Goal: Task Accomplishment & Management: Manage account settings

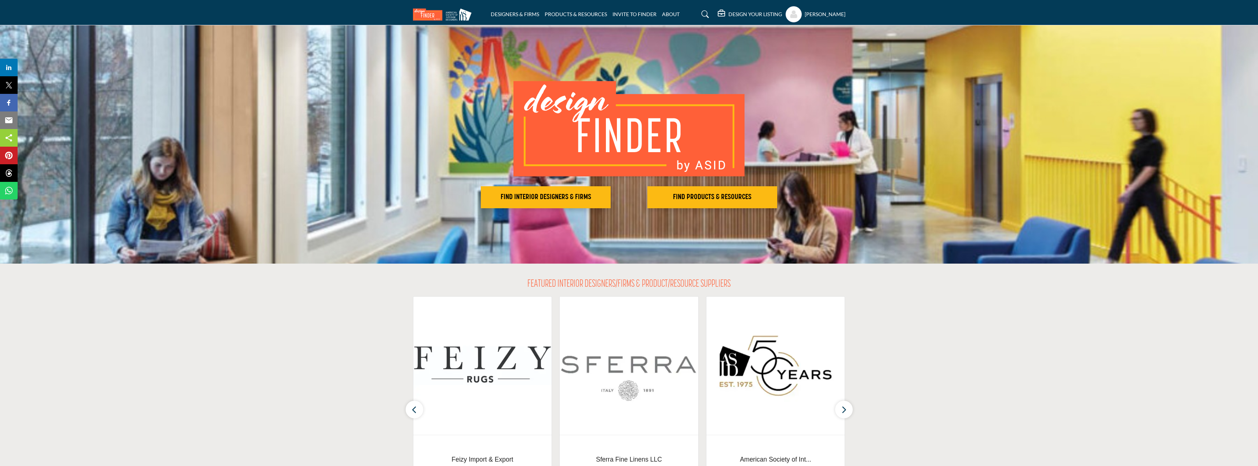
click at [824, 15] on h5 "[PERSON_NAME]" at bounding box center [825, 14] width 41 height 7
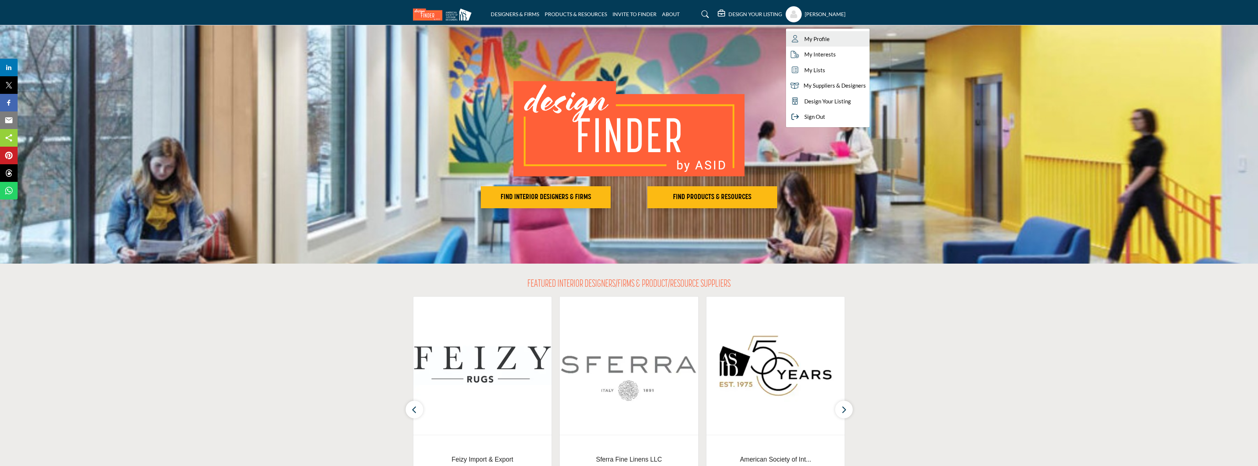
click at [824, 38] on span "My Profile" at bounding box center [817, 39] width 25 height 8
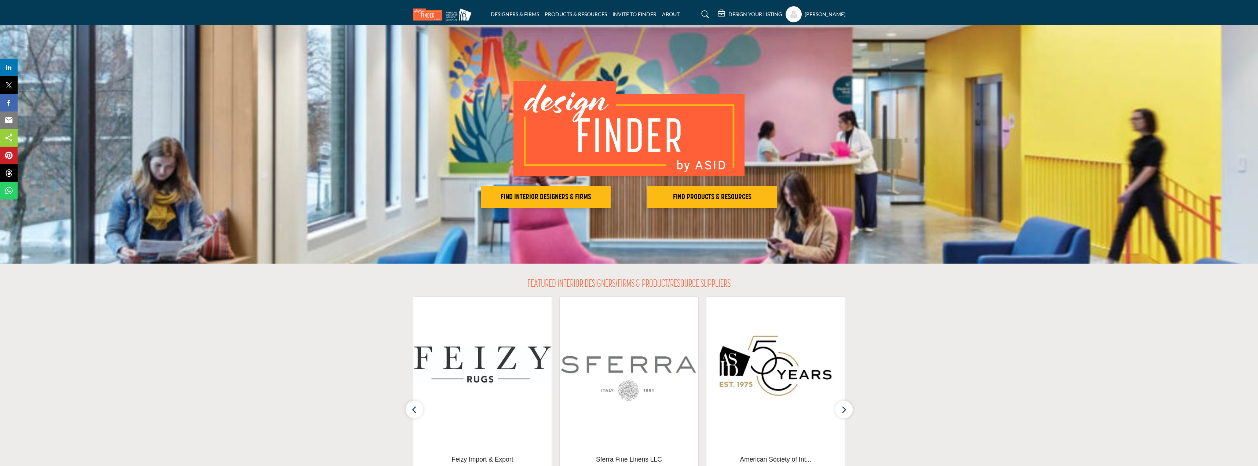
click at [733, 12] on h5 "DESIGN YOUR LISTING" at bounding box center [756, 14] width 54 height 7
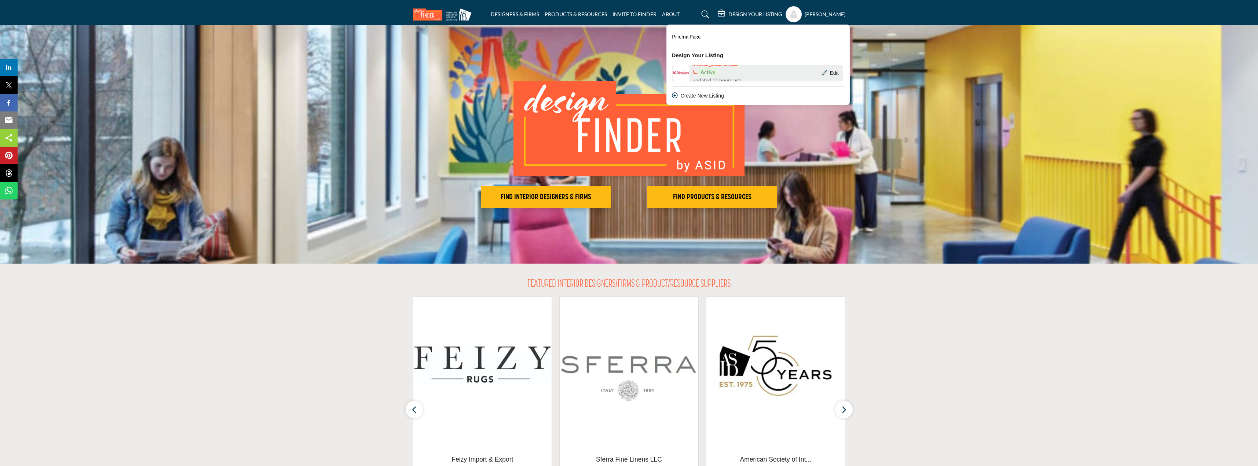
click at [767, 79] on link "Glen Dimplex A... Active updated 11 hours ago" at bounding box center [724, 73] width 104 height 17
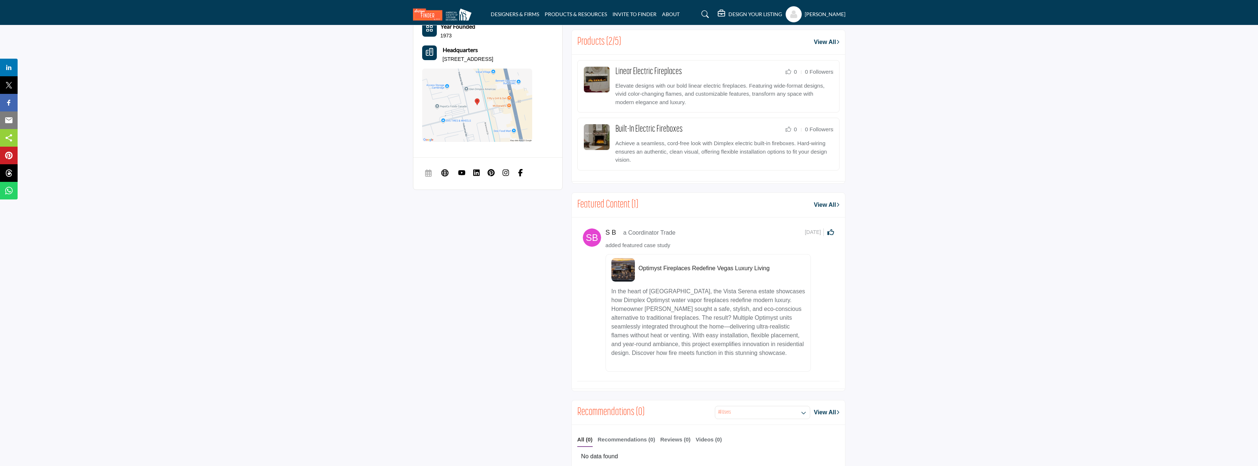
scroll to position [110, 0]
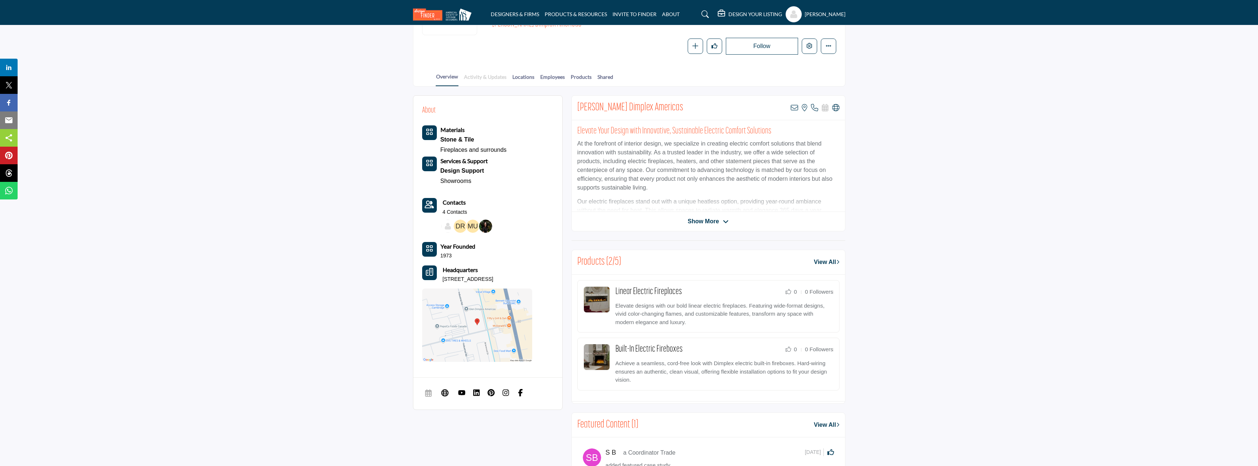
click at [486, 79] on link "Activity & Updates" at bounding box center [485, 79] width 43 height 13
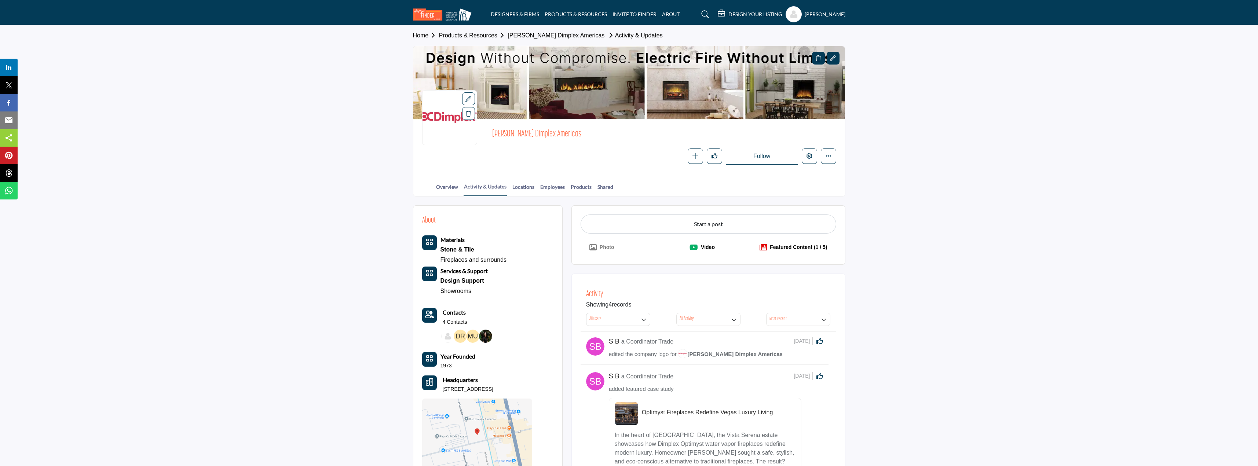
click at [748, 15] on h5 "DESIGN YOUR LISTING" at bounding box center [756, 14] width 54 height 7
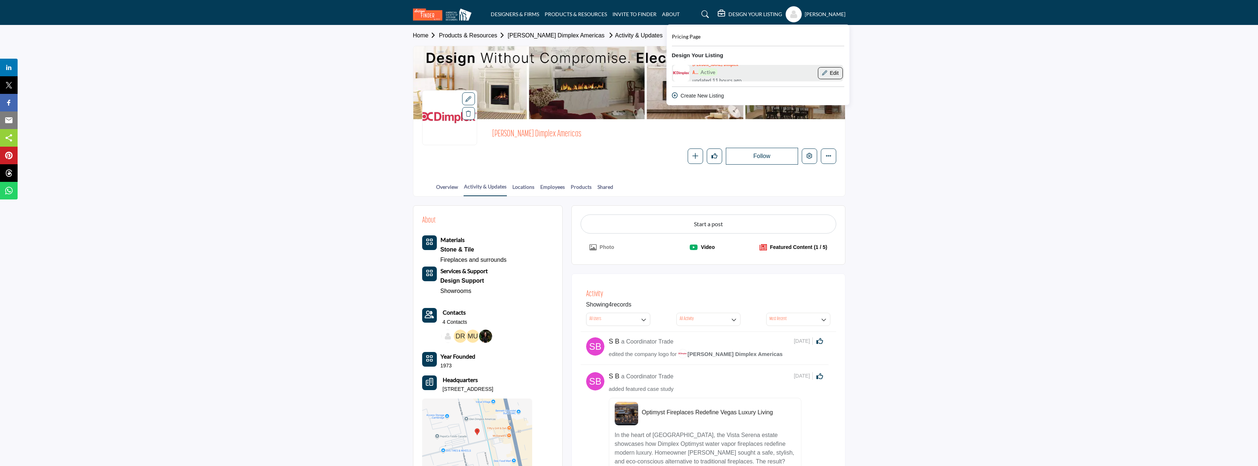
click at [828, 72] on button "Edit" at bounding box center [830, 73] width 25 height 12
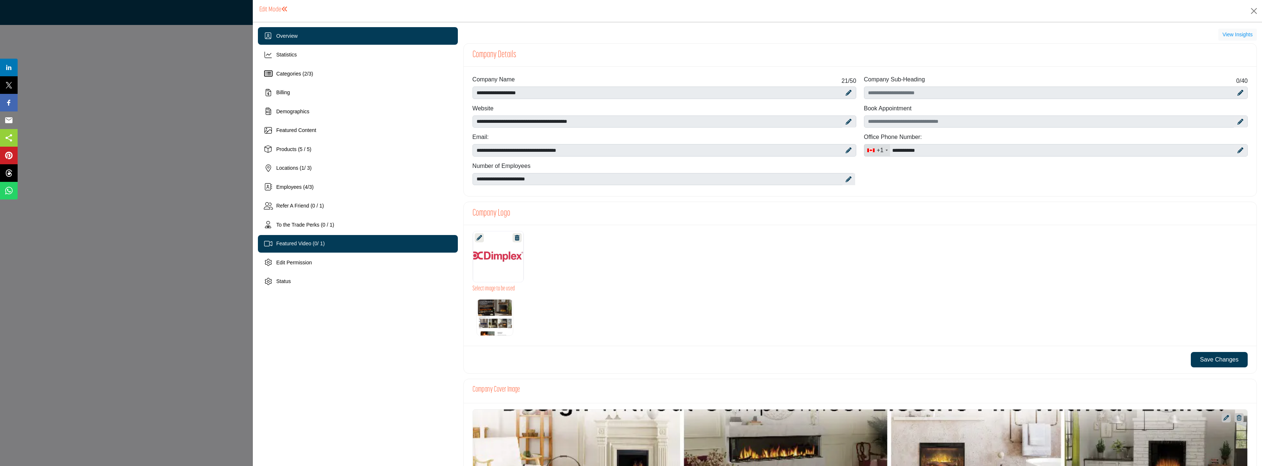
click at [313, 247] on div "Featured Video ( 0 / 1)" at bounding box center [300, 244] width 48 height 8
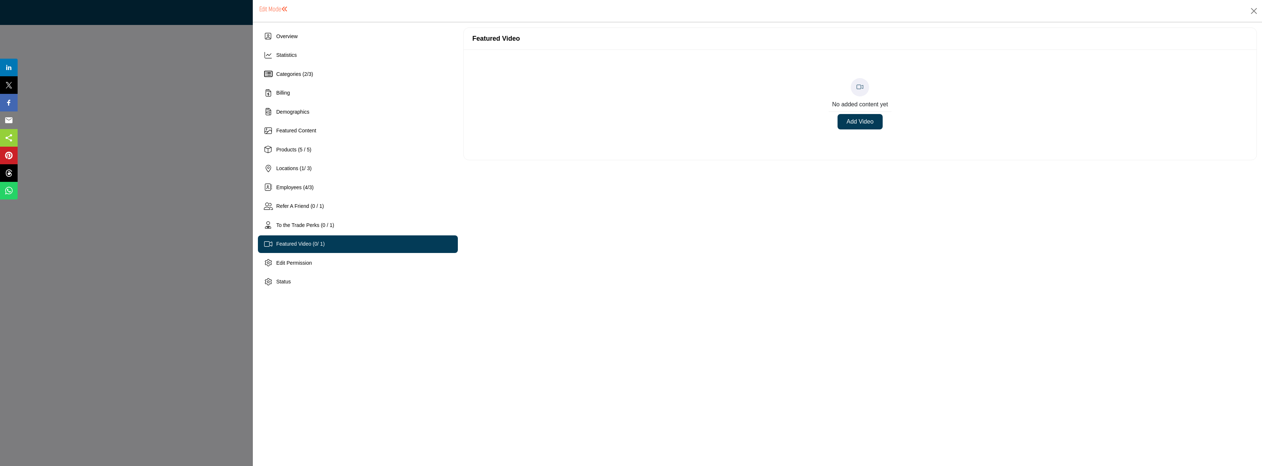
click at [849, 121] on button "Add Video" at bounding box center [860, 121] width 45 height 15
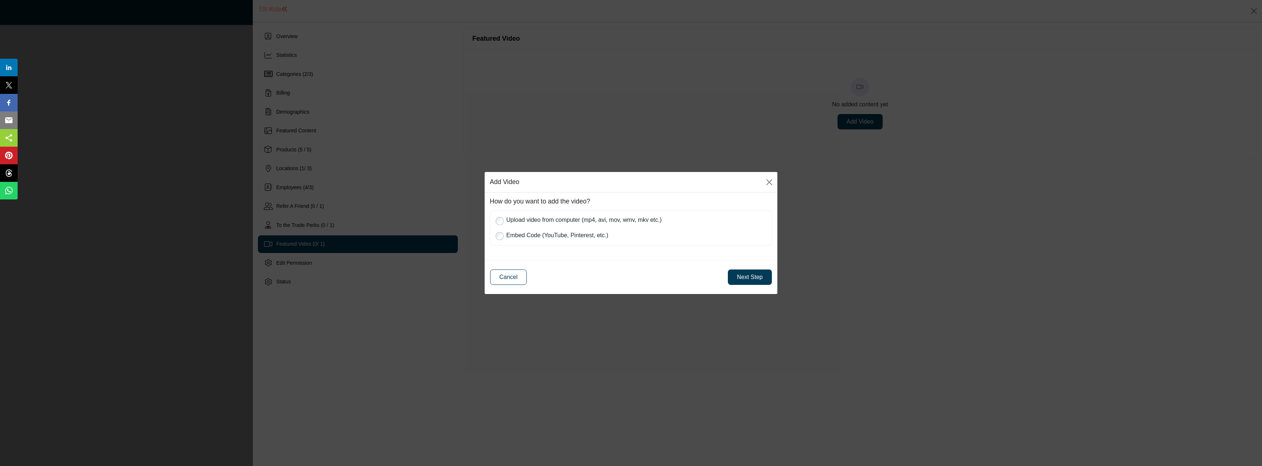
click at [525, 215] on label "Upload video from computer (mp4, avi, mov, wmv, mkv etc.)" at bounding box center [635, 220] width 262 height 10
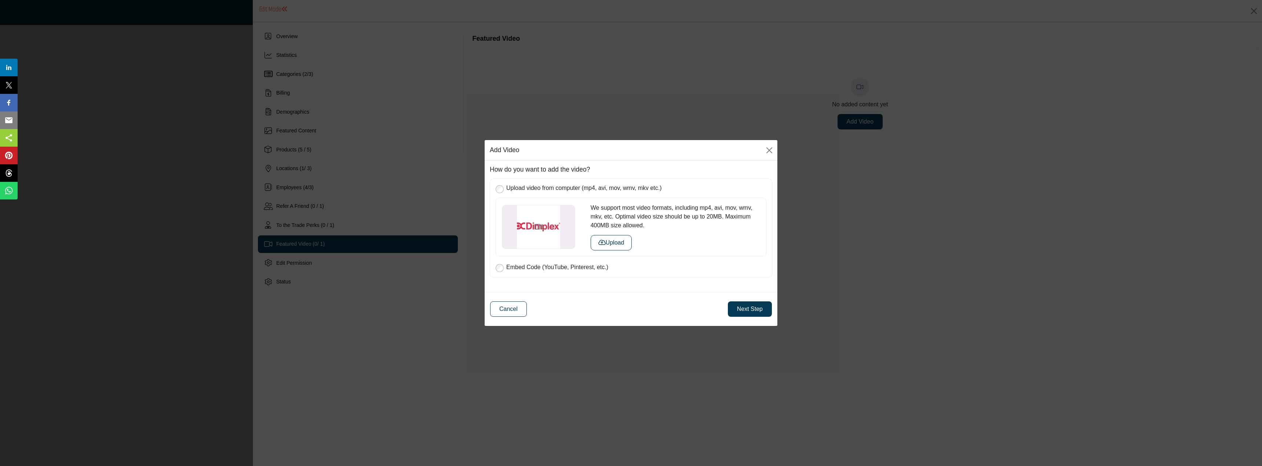
click at [624, 240] on button "Upload" at bounding box center [611, 242] width 41 height 15
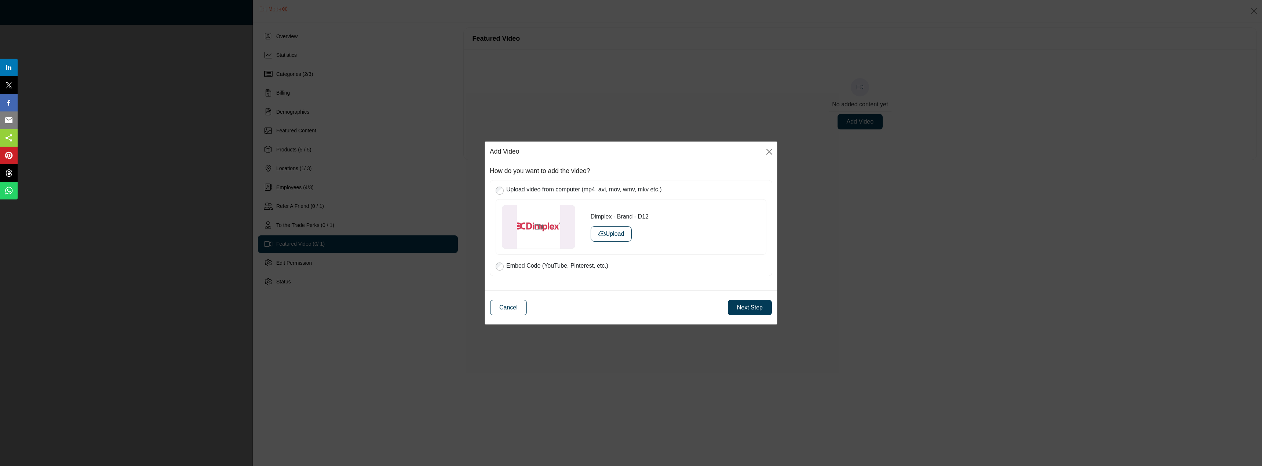
click at [621, 233] on button "Upload" at bounding box center [611, 233] width 41 height 15
click at [519, 310] on button "Cancel" at bounding box center [508, 307] width 37 height 15
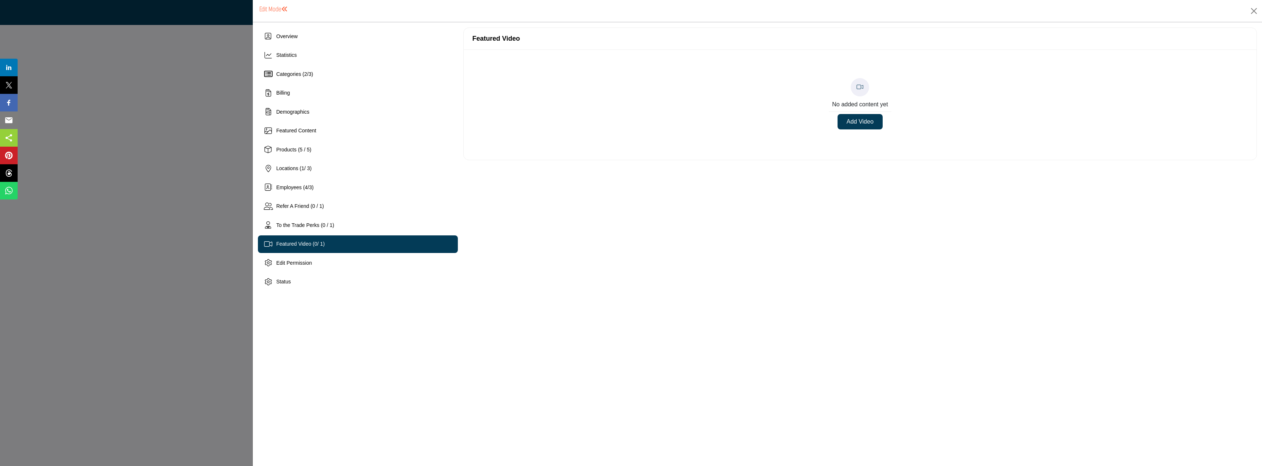
click at [860, 124] on button "Add Video" at bounding box center [860, 121] width 45 height 15
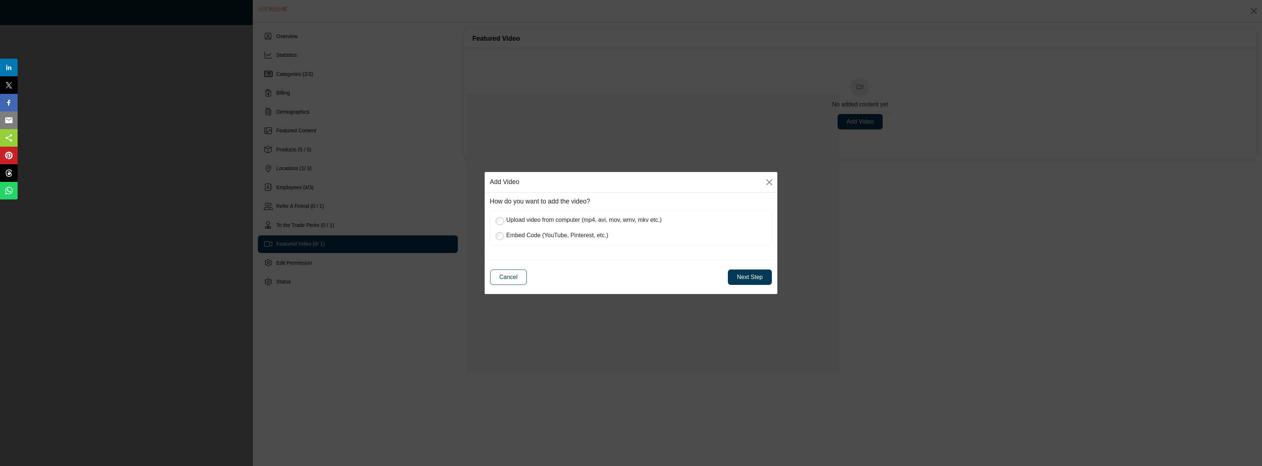
click at [579, 220] on label "Upload video from computer (mp4, avi, mov, wmv, mkv etc.)" at bounding box center [635, 220] width 262 height 10
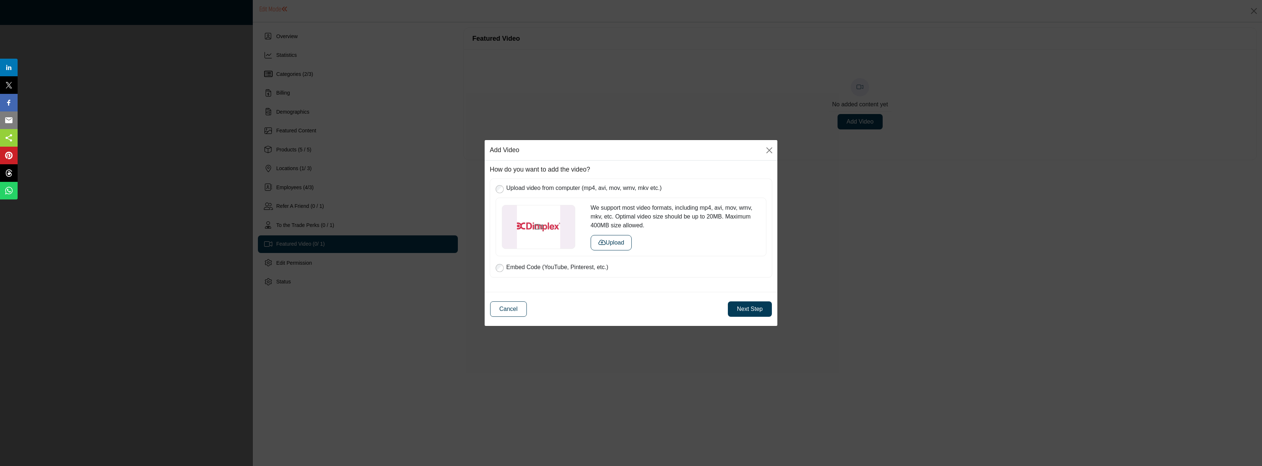
click at [610, 241] on button "Upload" at bounding box center [611, 242] width 41 height 15
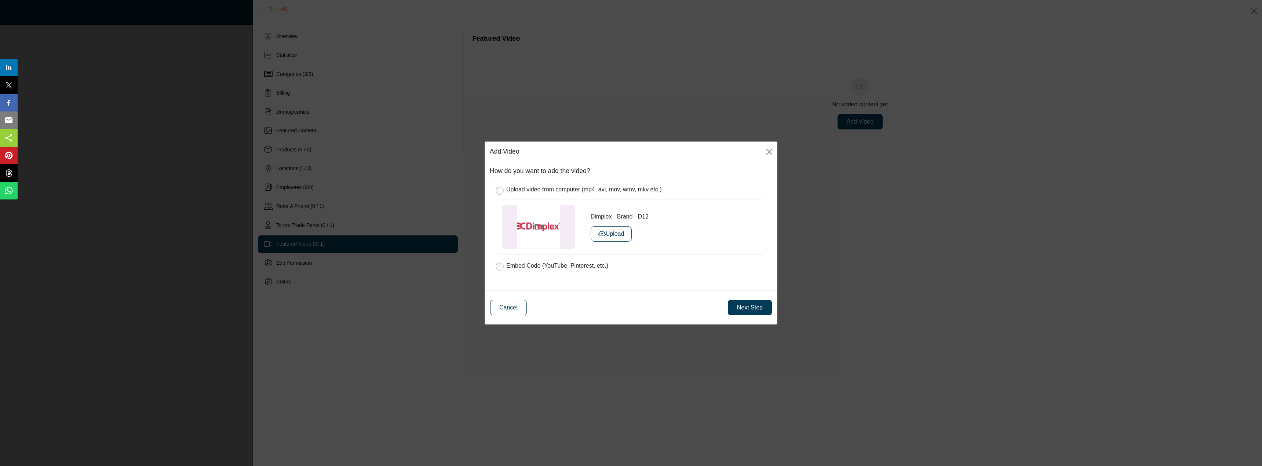
click at [742, 306] on button "Next Step" at bounding box center [750, 307] width 44 height 15
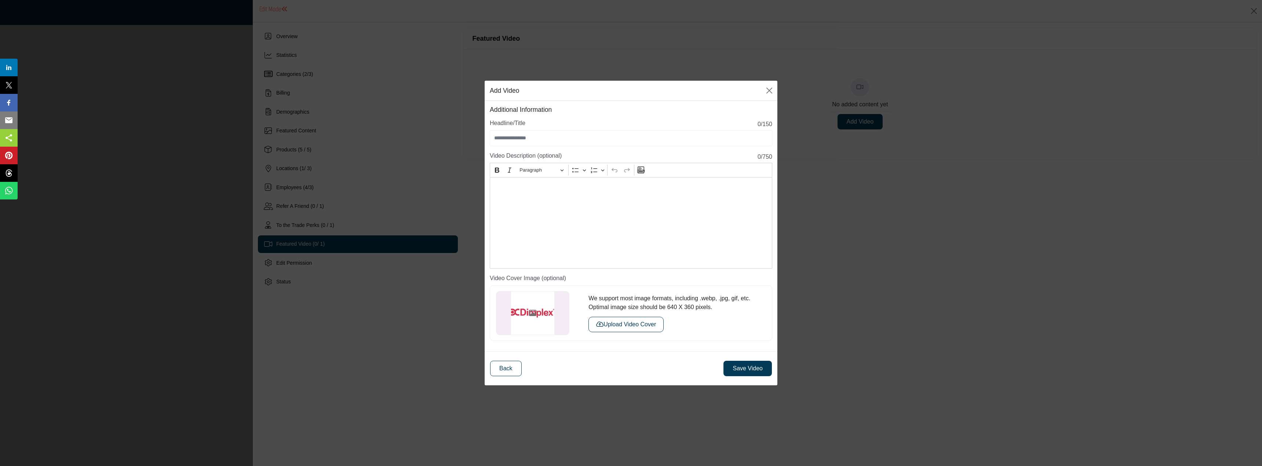
click at [637, 221] on div "Editor editing area: main" at bounding box center [631, 223] width 282 height 92
click at [674, 234] on div "Editor editing area: main" at bounding box center [631, 223] width 282 height 92
click at [601, 187] on p "**********" at bounding box center [631, 187] width 275 height 9
click at [609, 189] on p "**********" at bounding box center [631, 187] width 275 height 9
click at [739, 186] on p "**********" at bounding box center [631, 187] width 275 height 9
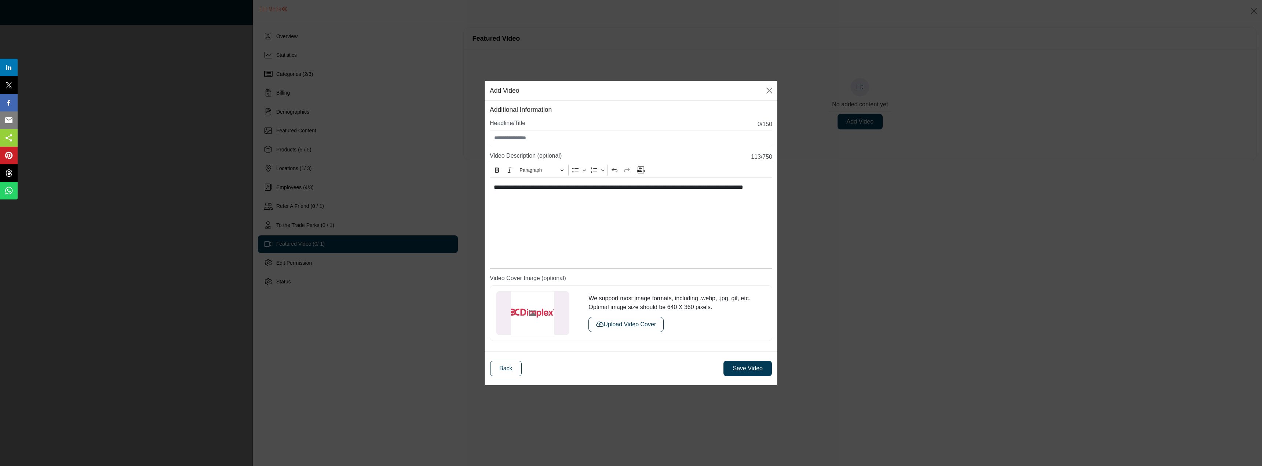
click at [550, 195] on p "**********" at bounding box center [631, 192] width 275 height 18
click at [583, 196] on p "**********" at bounding box center [631, 192] width 275 height 18
click at [668, 200] on p "**********" at bounding box center [631, 192] width 275 height 18
click at [762, 194] on p "**********" at bounding box center [631, 192] width 275 height 18
click at [770, 196] on div "**********" at bounding box center [631, 223] width 282 height 92
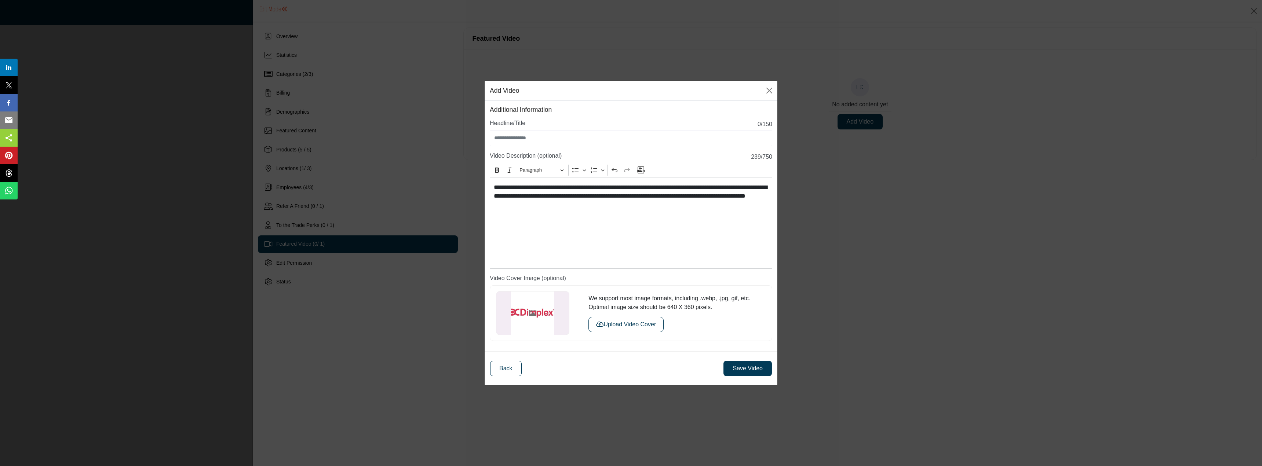
drag, startPoint x: 606, startPoint y: 204, endPoint x: 595, endPoint y: 206, distance: 10.8
click at [606, 204] on p "**********" at bounding box center [631, 196] width 275 height 26
click at [557, 137] on input "Enter Video Title" at bounding box center [631, 138] width 282 height 16
click at [511, 139] on input "Enter Video Title" at bounding box center [631, 138] width 282 height 16
type input "**********"
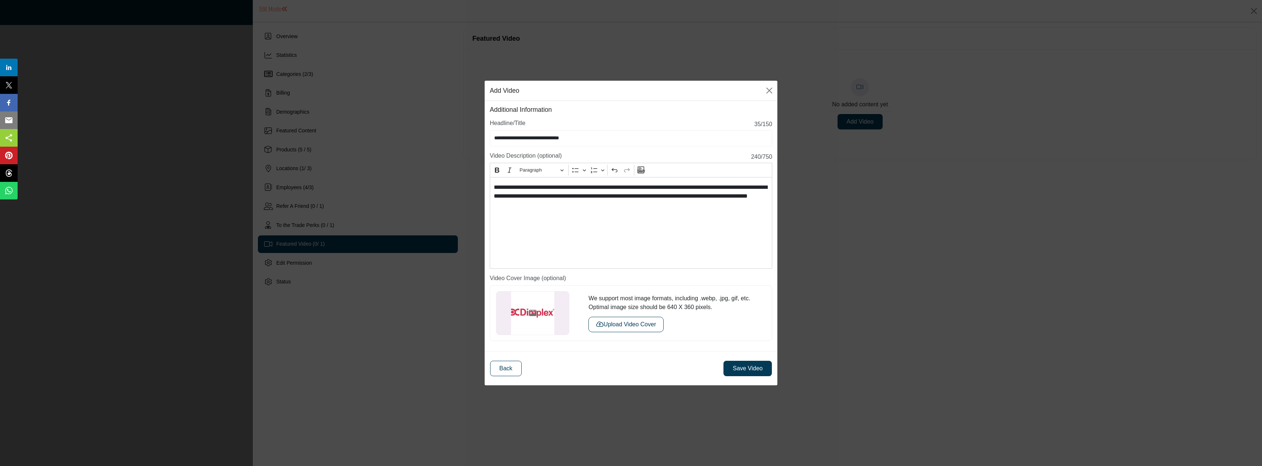
click at [740, 370] on button "Save Video" at bounding box center [747, 368] width 48 height 15
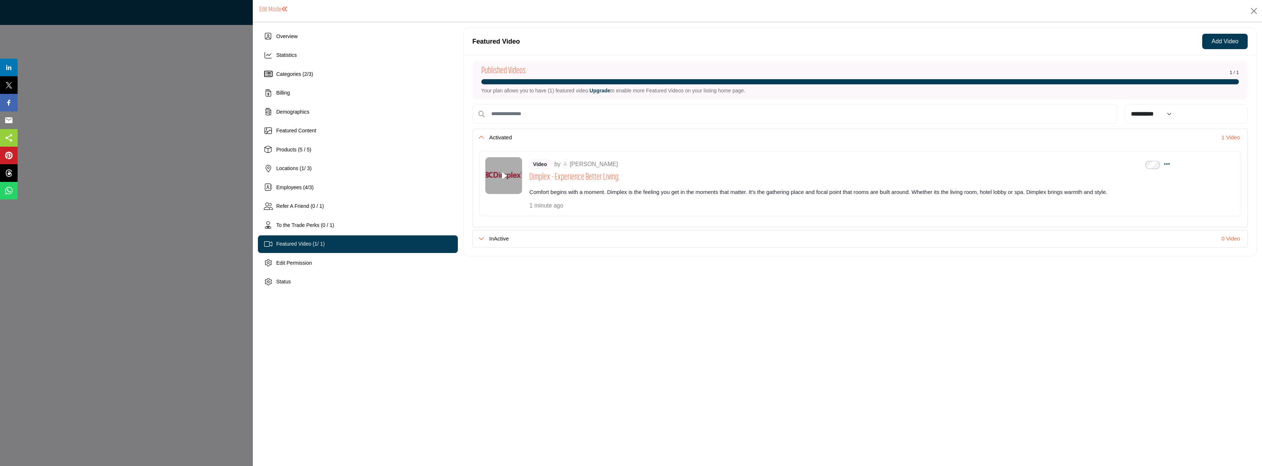
click at [287, 45] on div "Overview Statistics Categories ( 2 / 3 ) Billing 1 / 3)" at bounding box center [358, 159] width 200 height 263
click at [283, 11] on span at bounding box center [284, 9] width 7 height 7
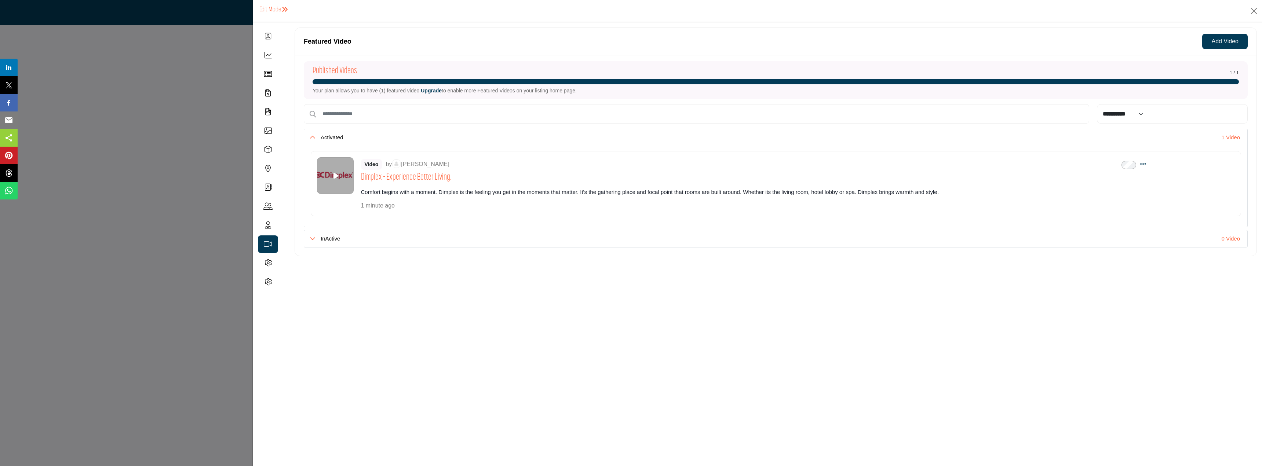
click at [283, 11] on span at bounding box center [284, 9] width 7 height 7
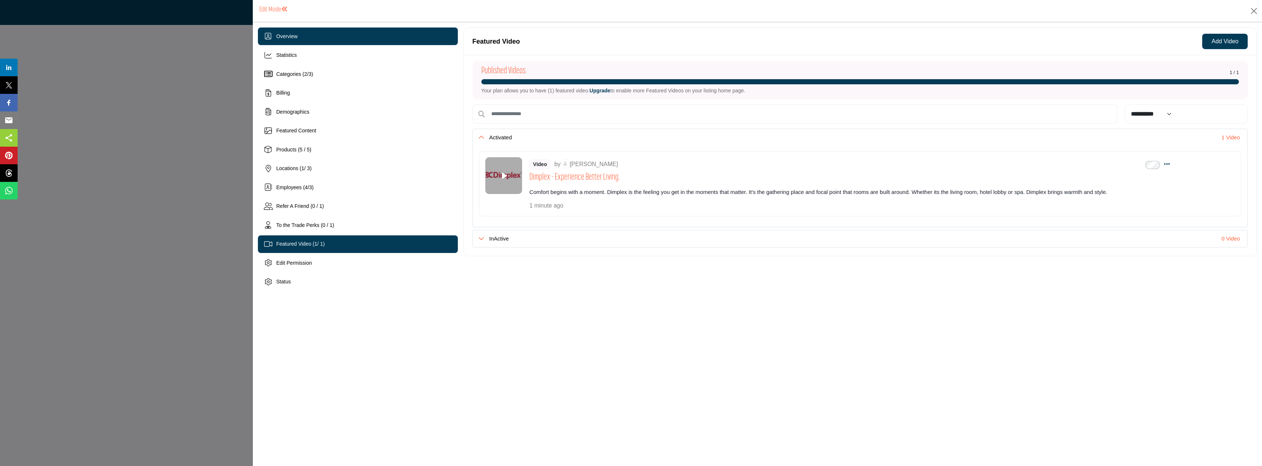
click at [283, 38] on span "Overview" at bounding box center [286, 36] width 21 height 6
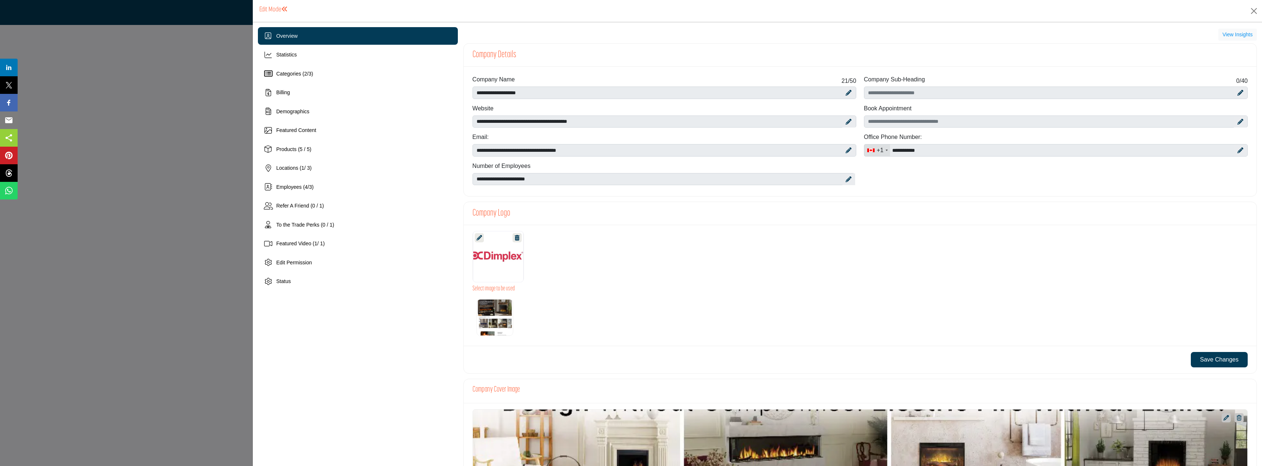
click at [843, 152] on div at bounding box center [848, 151] width 13 height 12
drag, startPoint x: 521, startPoint y: 151, endPoint x: 474, endPoint y: 146, distance: 47.5
click at [474, 146] on input "**********" at bounding box center [665, 150] width 384 height 12
type input "**********"
click at [738, 230] on div "Select image to be used" at bounding box center [860, 285] width 793 height 121
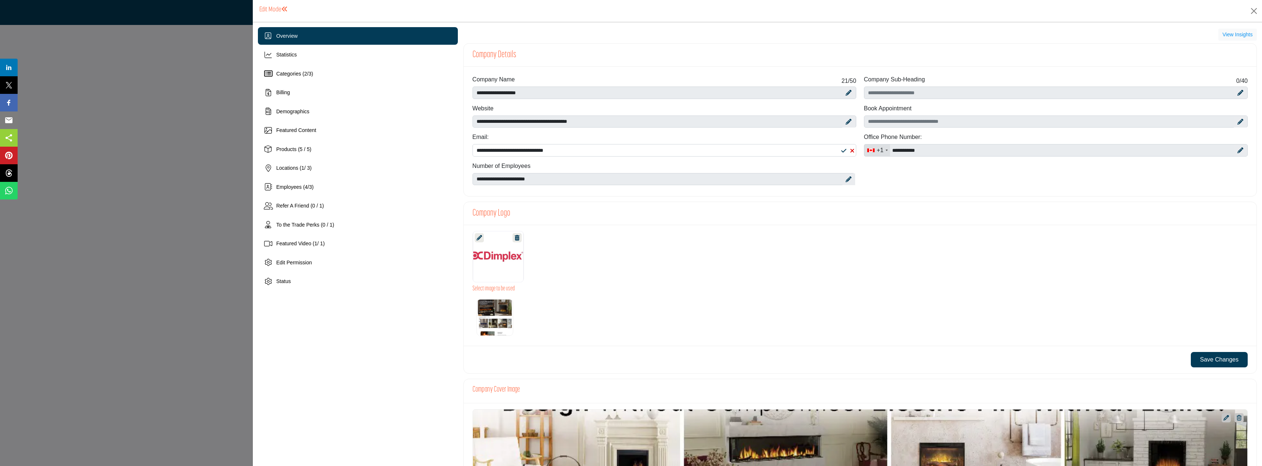
click at [1211, 358] on button "Save Changes" at bounding box center [1219, 359] width 57 height 15
click at [846, 181] on icon at bounding box center [849, 179] width 6 height 6
click at [884, 189] on div "**********" at bounding box center [859, 132] width 783 height 115
click at [902, 170] on div "**********" at bounding box center [859, 132] width 783 height 115
click at [1052, 242] on div at bounding box center [859, 256] width 783 height 51
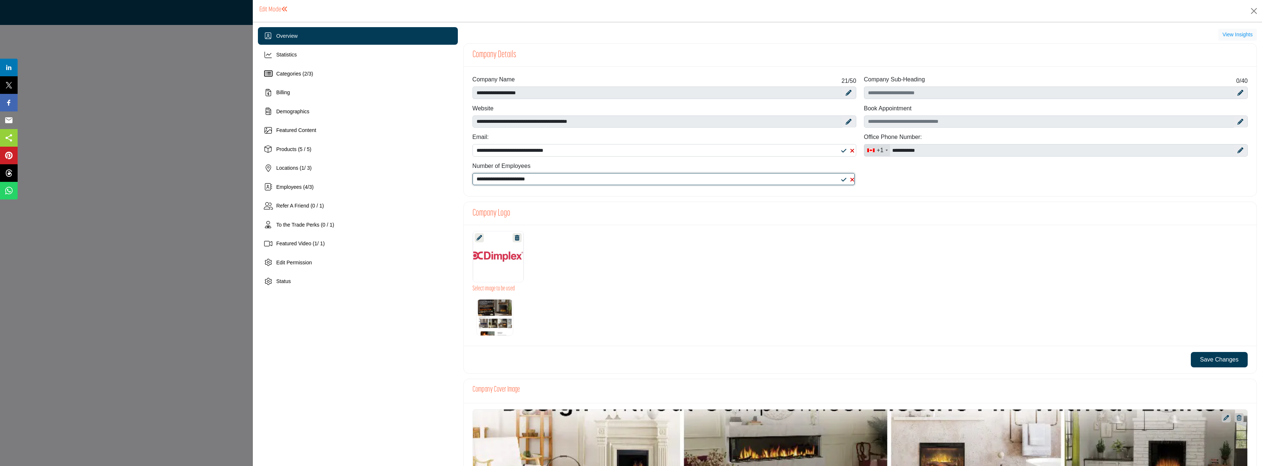
click at [548, 176] on select "**********" at bounding box center [664, 179] width 382 height 12
click at [1113, 220] on div "Company Logo" at bounding box center [860, 213] width 793 height 23
click at [895, 213] on div "Company Logo" at bounding box center [860, 213] width 793 height 23
click at [875, 221] on div "Company Logo" at bounding box center [860, 213] width 793 height 23
click at [293, 34] on span "Overview" at bounding box center [286, 36] width 21 height 6
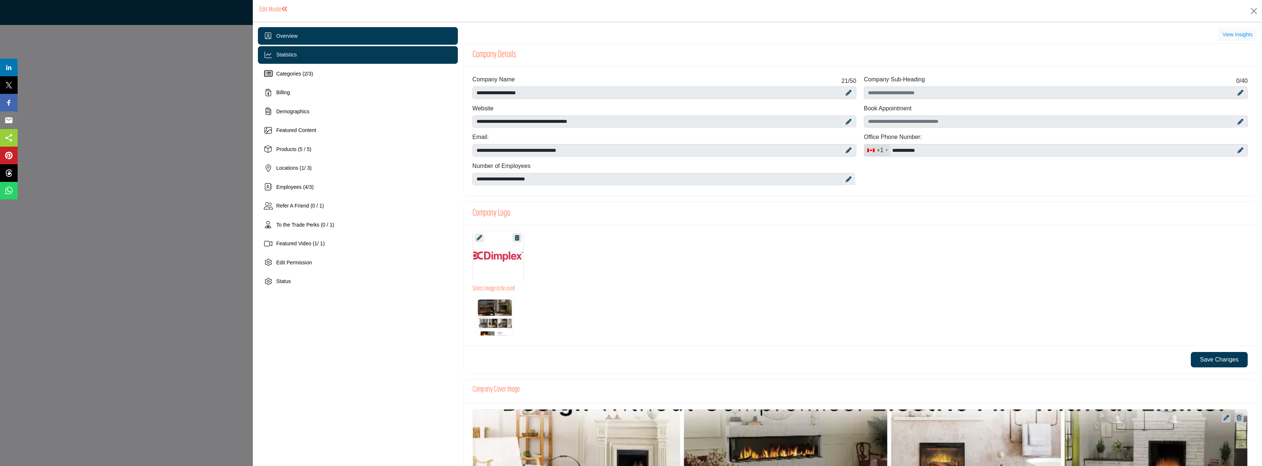
click at [289, 56] on span "Statistics" at bounding box center [286, 55] width 21 height 6
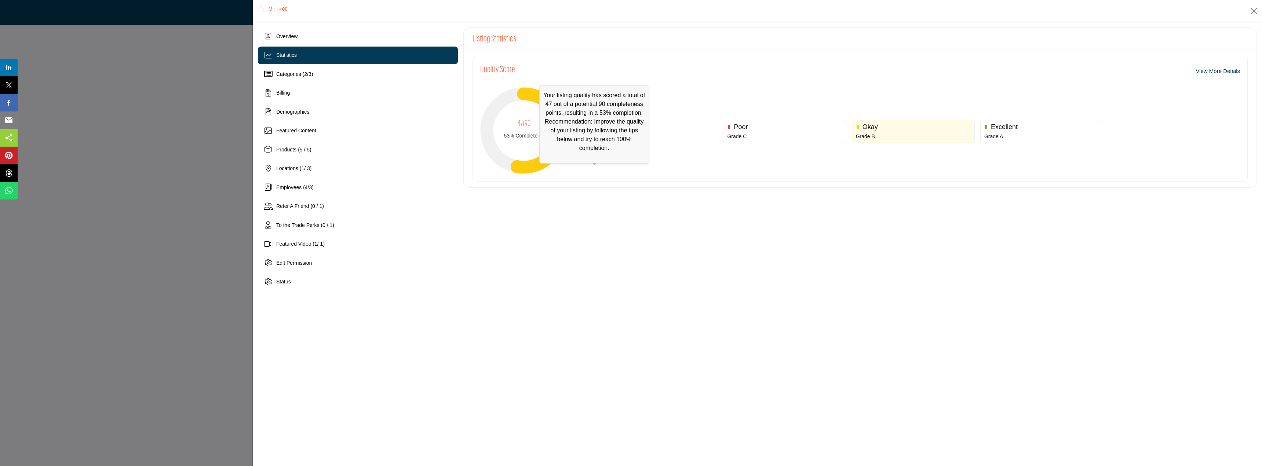
click at [542, 136] on span "Your listing quality has scored a total of 47 out of a potential 90 completenes…" at bounding box center [594, 124] width 110 height 79
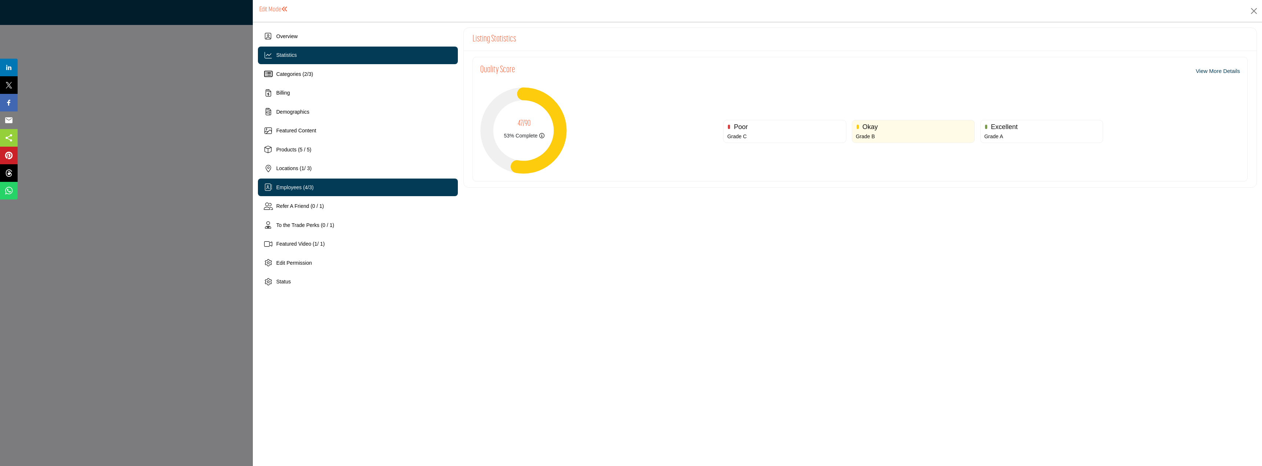
click at [293, 188] on span "Employees ( 4 / 3 )" at bounding box center [294, 188] width 37 height 6
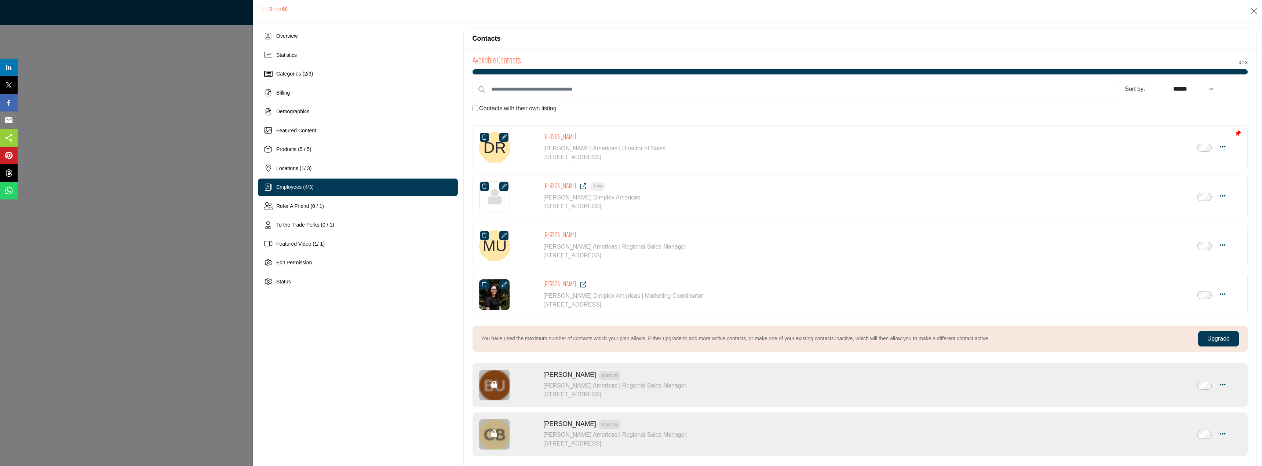
scroll to position [14, 0]
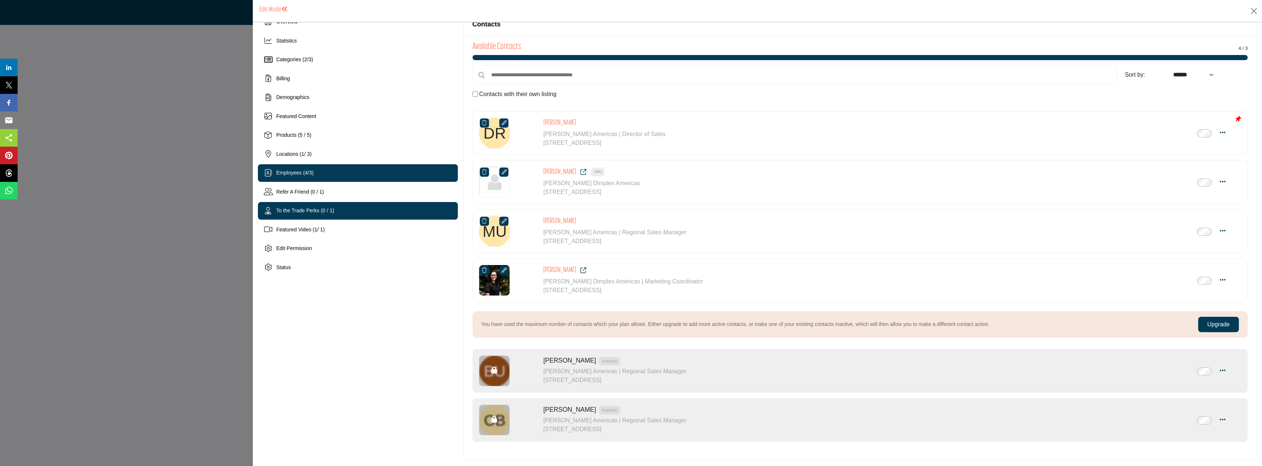
click at [321, 215] on div "To the Trade Perks (0 / 1)" at bounding box center [358, 211] width 200 height 18
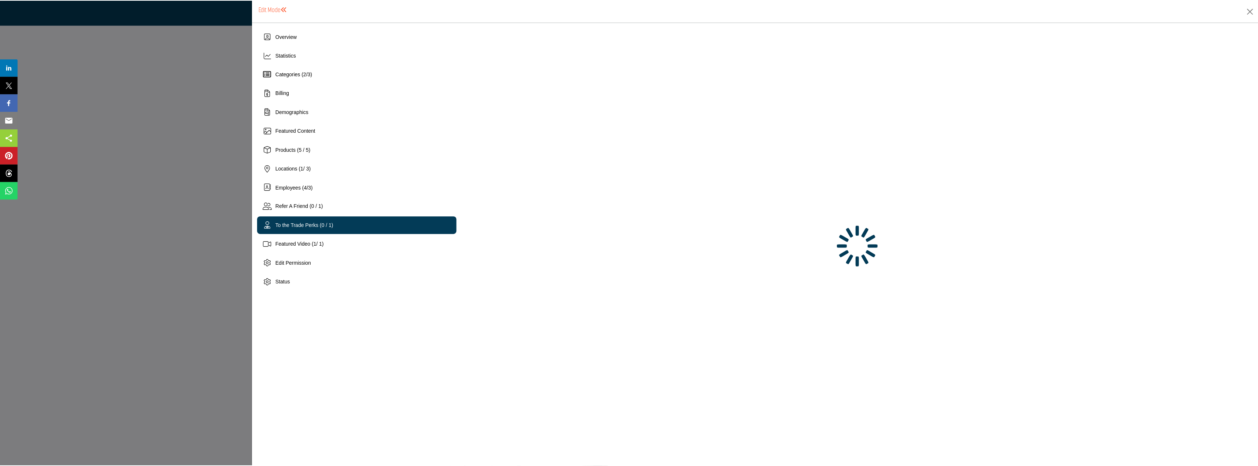
scroll to position [0, 0]
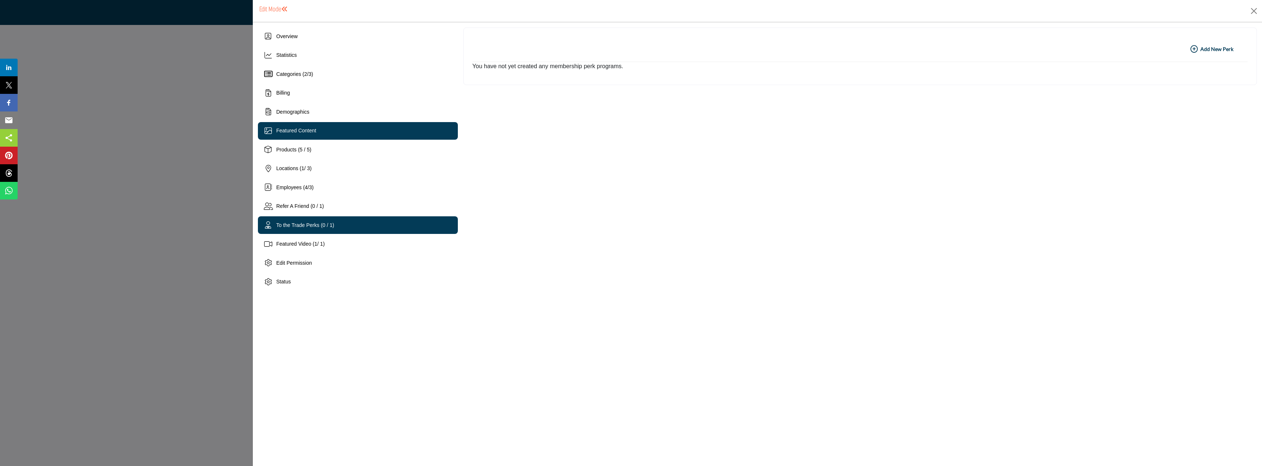
click at [297, 131] on span "Featured Content" at bounding box center [296, 131] width 40 height 6
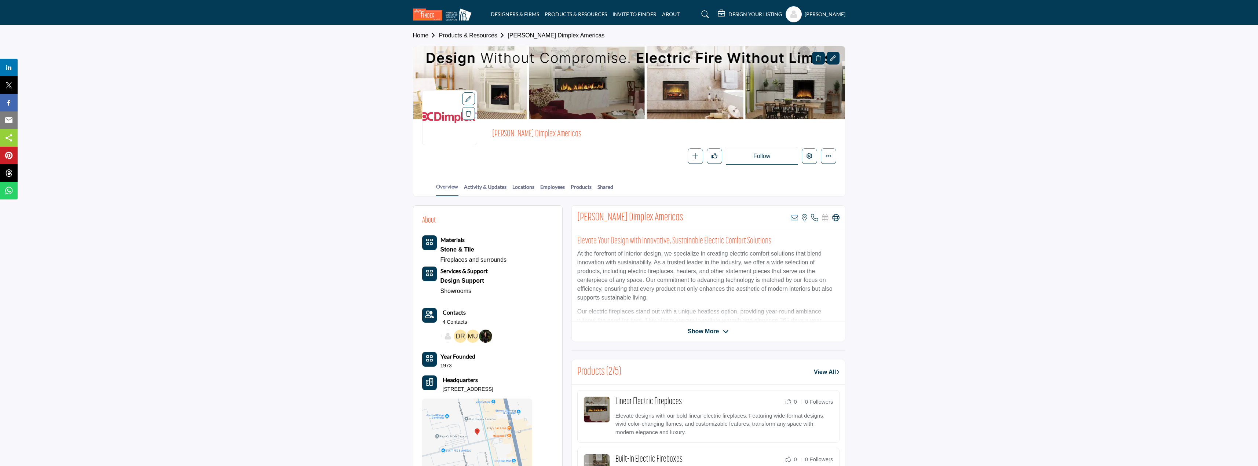
click at [729, 12] on h5 "DESIGN YOUR LISTING" at bounding box center [756, 14] width 54 height 7
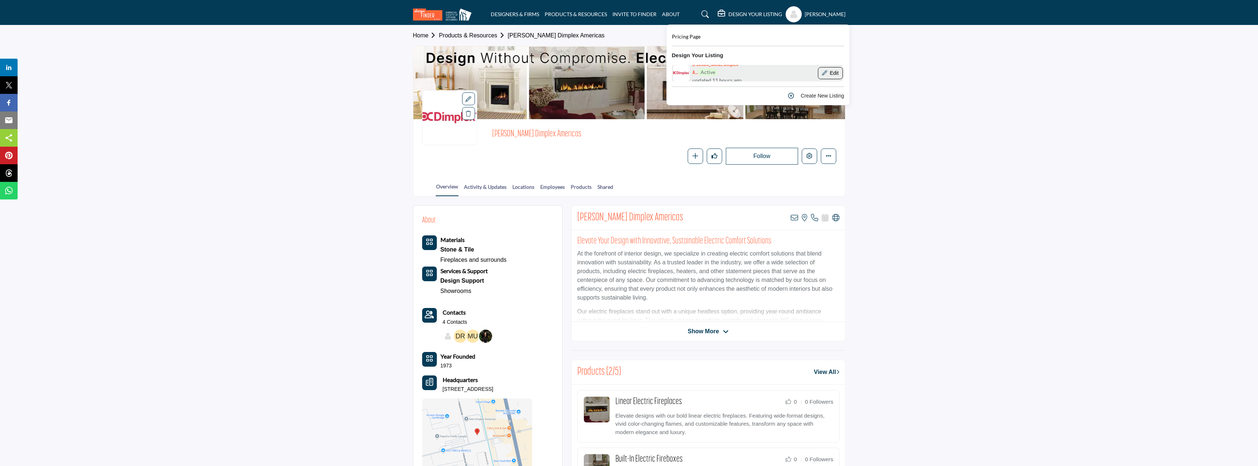
click at [828, 72] on button "Edit" at bounding box center [830, 73] width 25 height 12
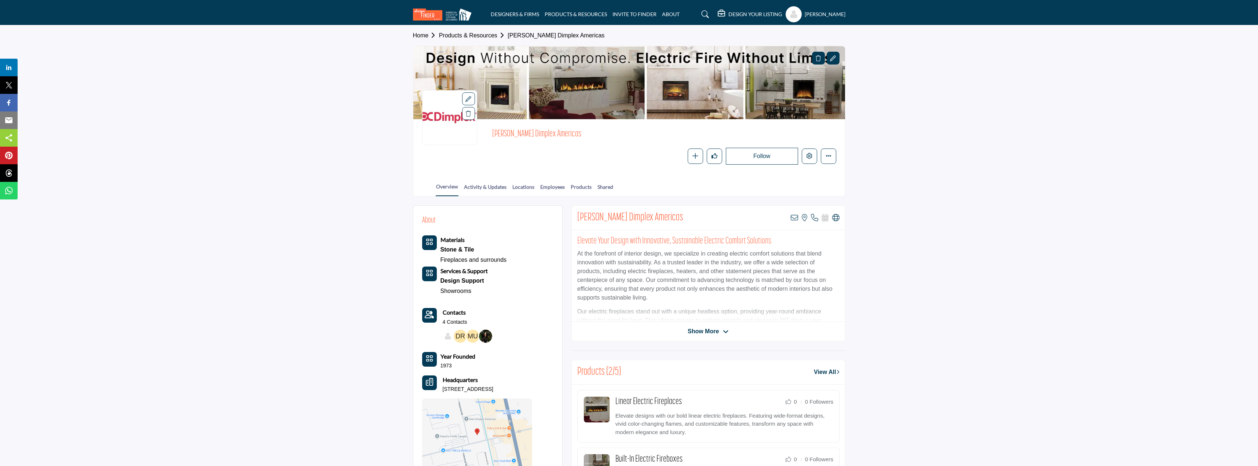
click at [468, 99] on icon at bounding box center [469, 99] width 6 height 6
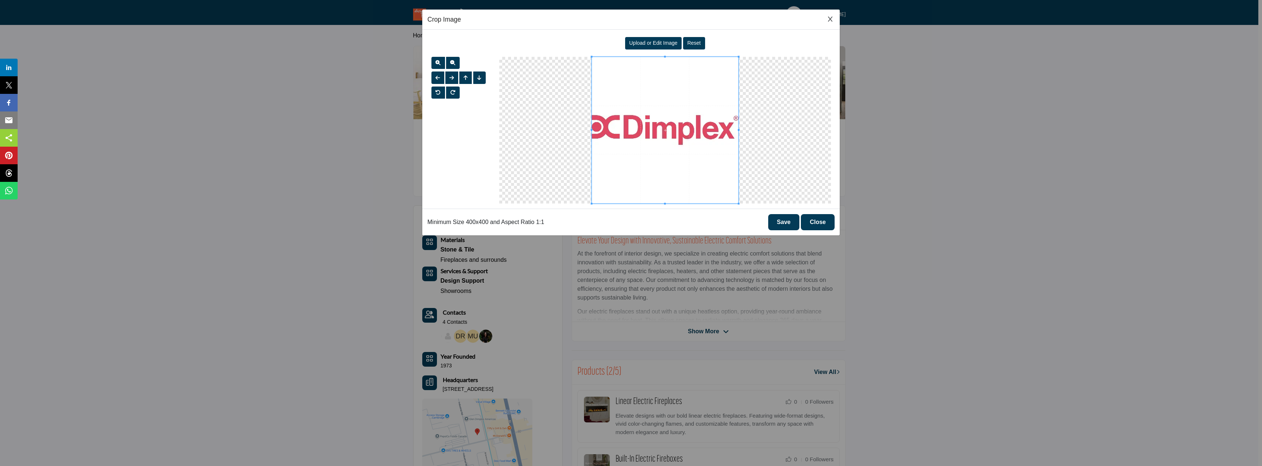
click at [818, 222] on button "Close" at bounding box center [818, 222] width 34 height 16
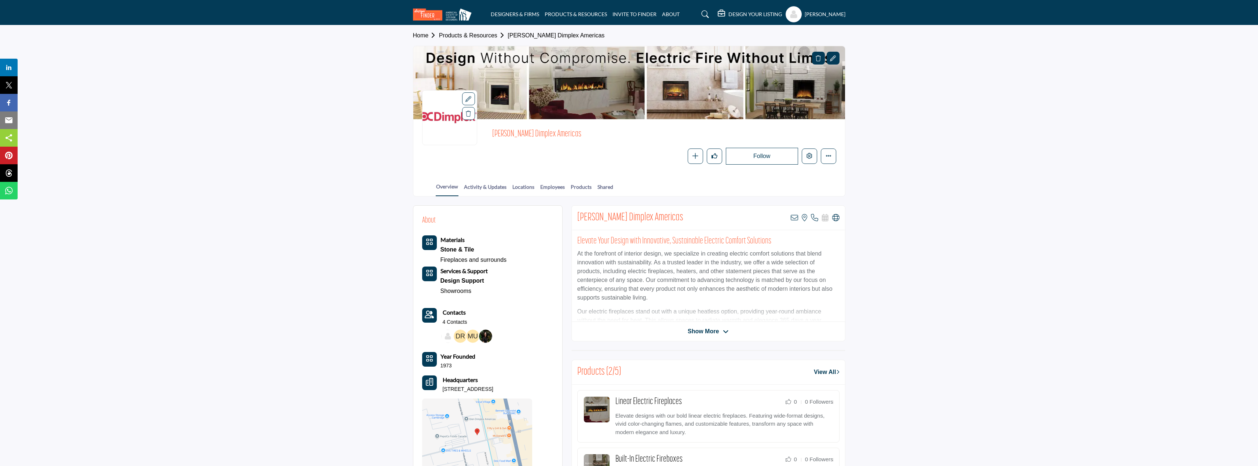
click at [743, 14] on h5 "DESIGN YOUR LISTING" at bounding box center [756, 14] width 54 height 7
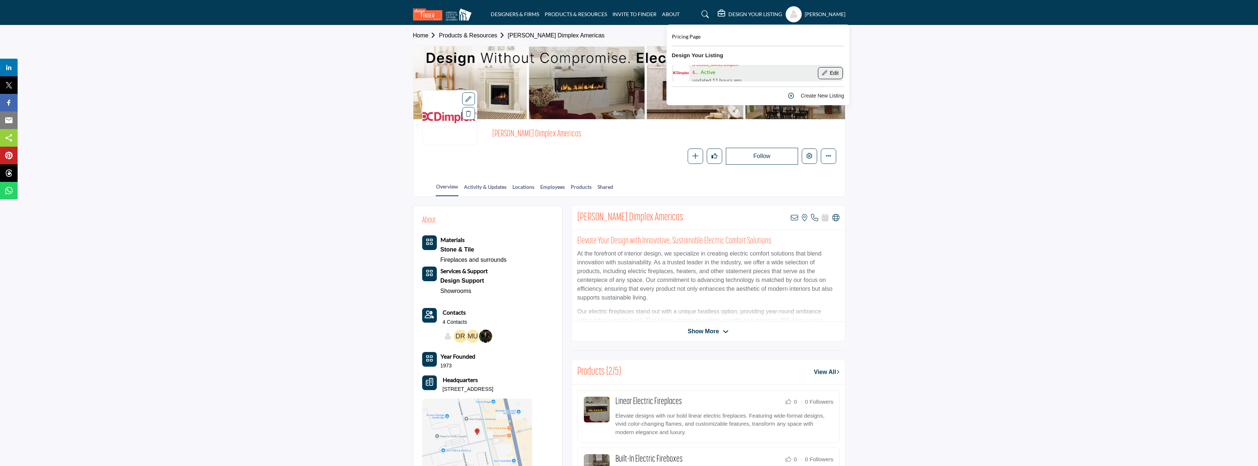
click at [838, 73] on button "Edit" at bounding box center [830, 73] width 25 height 12
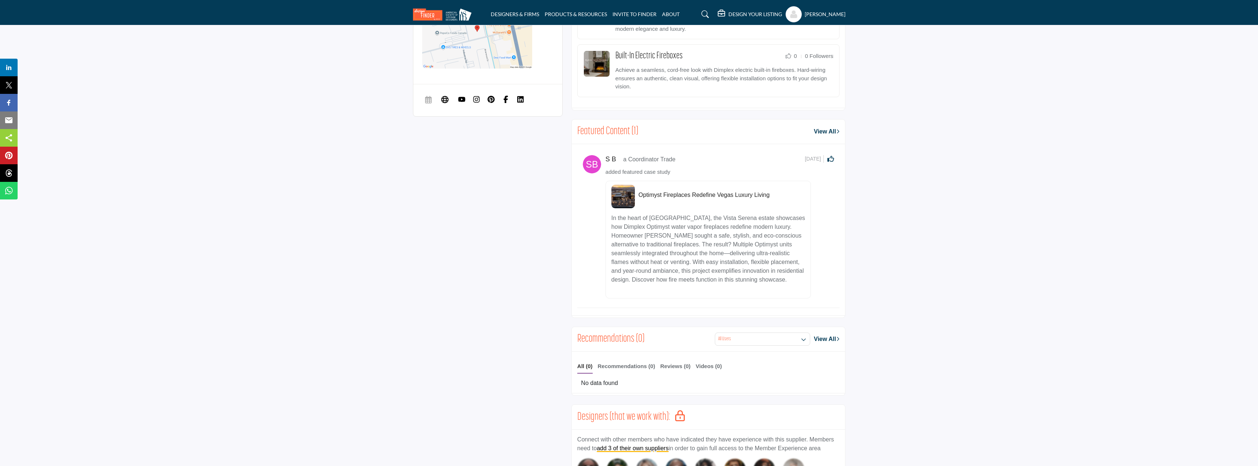
scroll to position [440, 0]
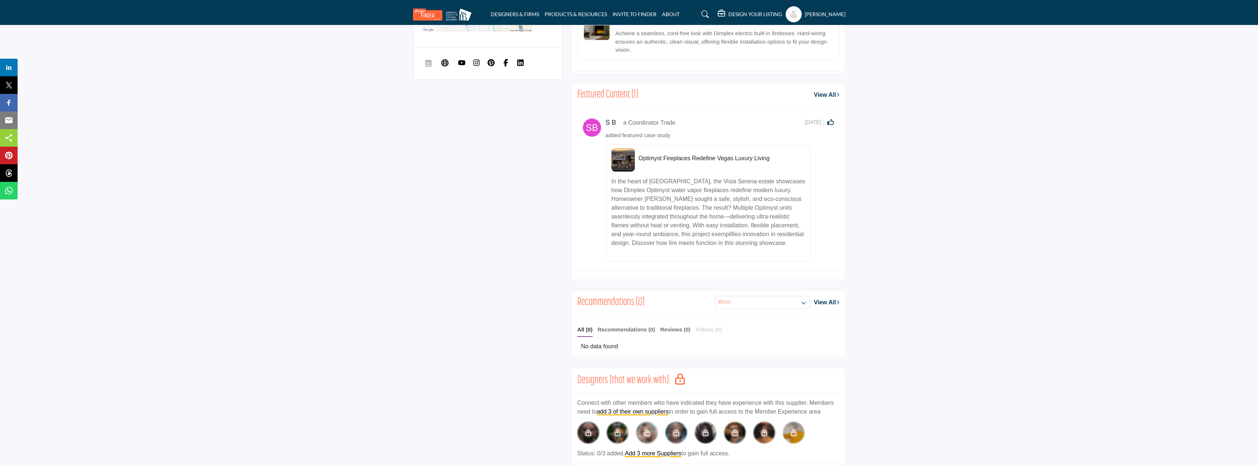
click at [705, 331] on b "Videos (0)" at bounding box center [709, 329] width 26 height 6
click at [916, 316] on section "About Materials Stone & Tile" at bounding box center [629, 316] width 1258 height 1121
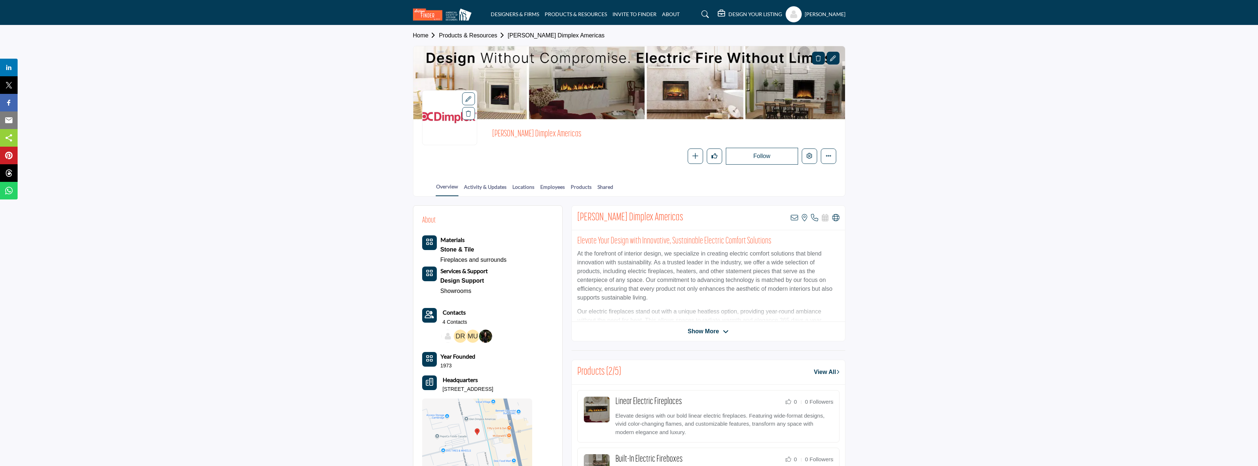
click at [1089, 116] on section "Home Products & Resources Glen Dimplex Americas Glen Dimplex Americas Follow Fo…" at bounding box center [629, 110] width 1258 height 171
click at [482, 189] on link "Activity & Updates" at bounding box center [485, 189] width 43 height 13
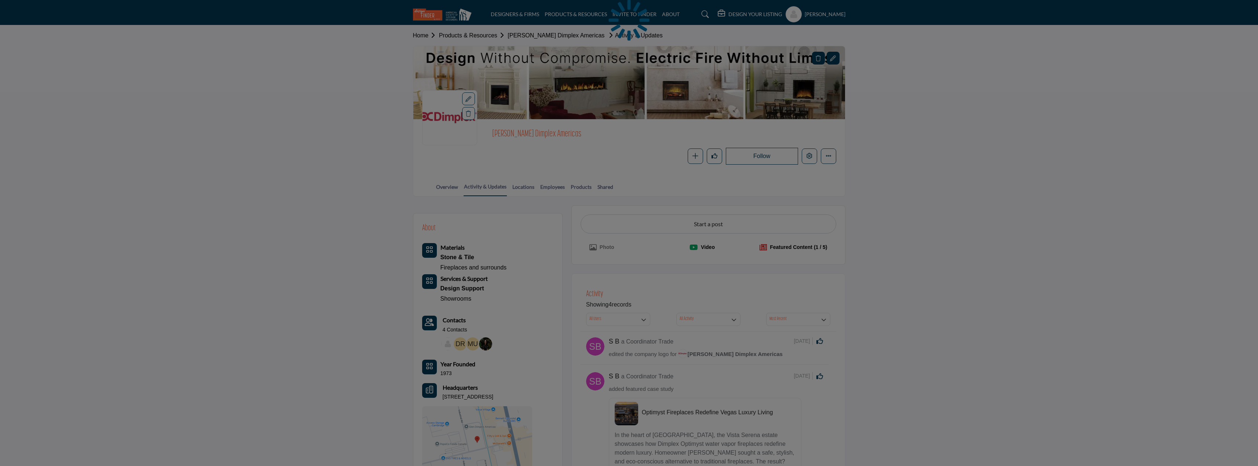
click at [705, 246] on div at bounding box center [629, 233] width 1258 height 466
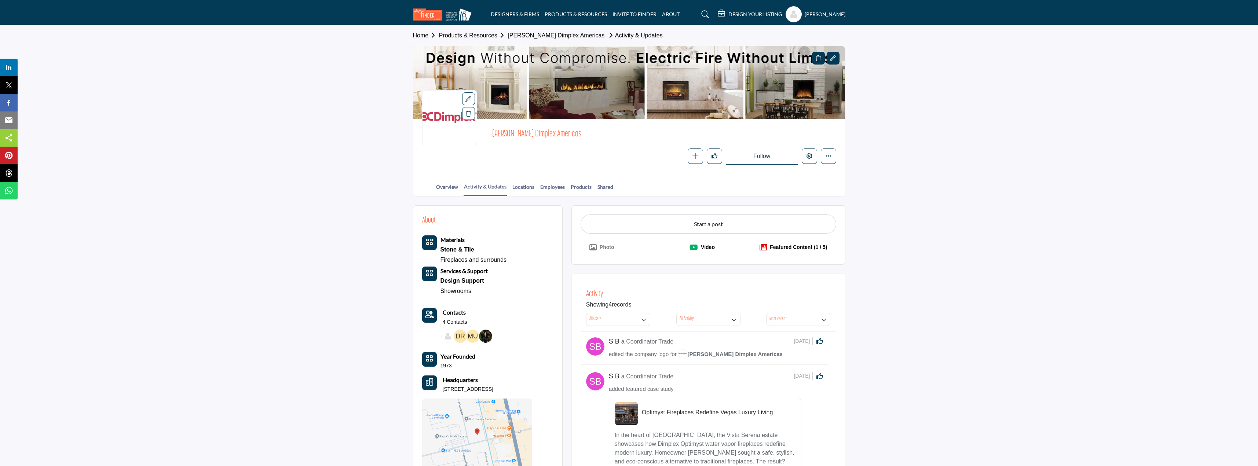
click at [709, 247] on p "Video" at bounding box center [708, 248] width 14 height 8
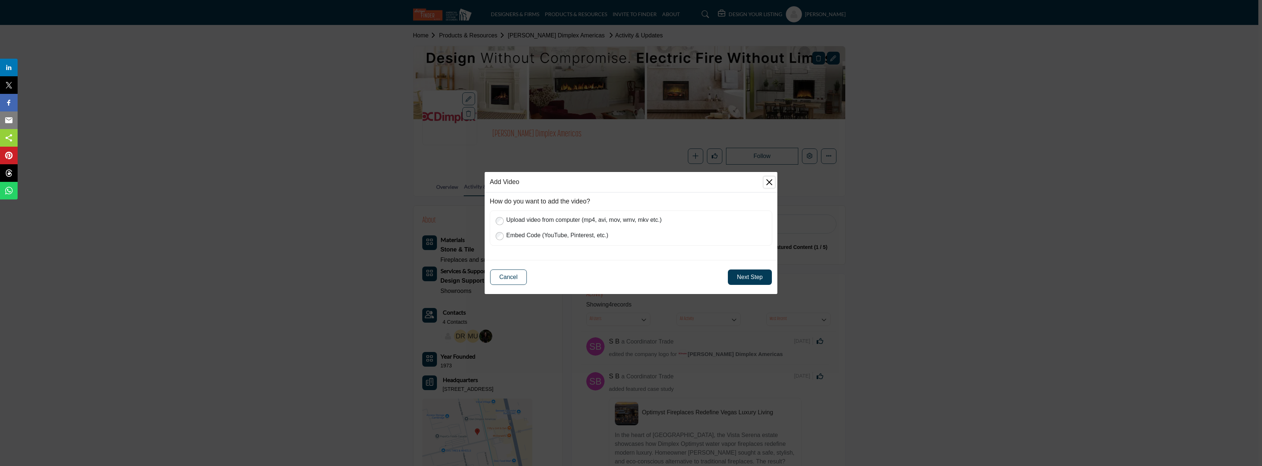
click at [770, 182] on button "Close" at bounding box center [769, 182] width 11 height 11
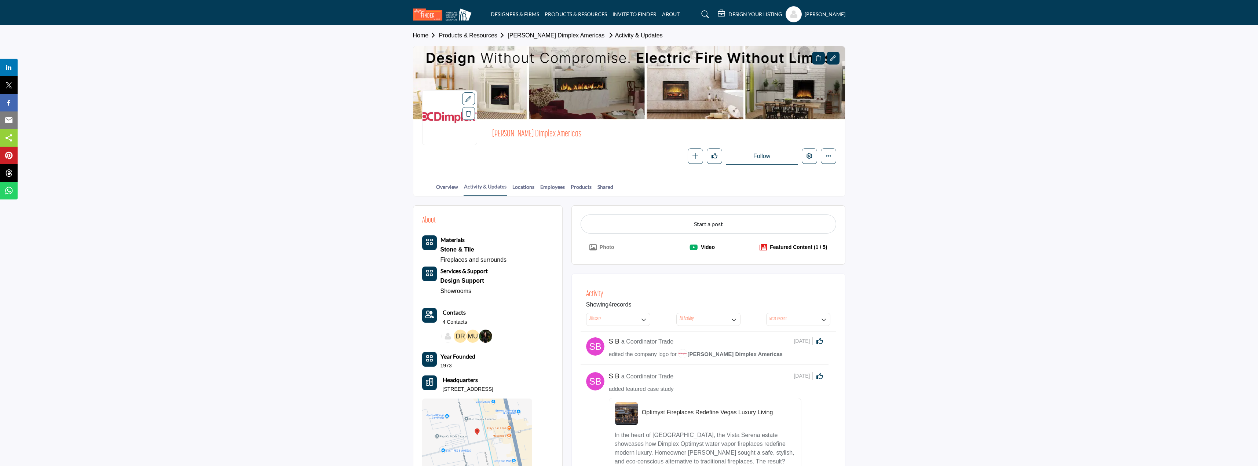
click at [510, 132] on span "[PERSON_NAME] Dimplex Americas" at bounding box center [574, 134] width 165 height 12
click at [701, 251] on p "Video" at bounding box center [708, 248] width 14 height 8
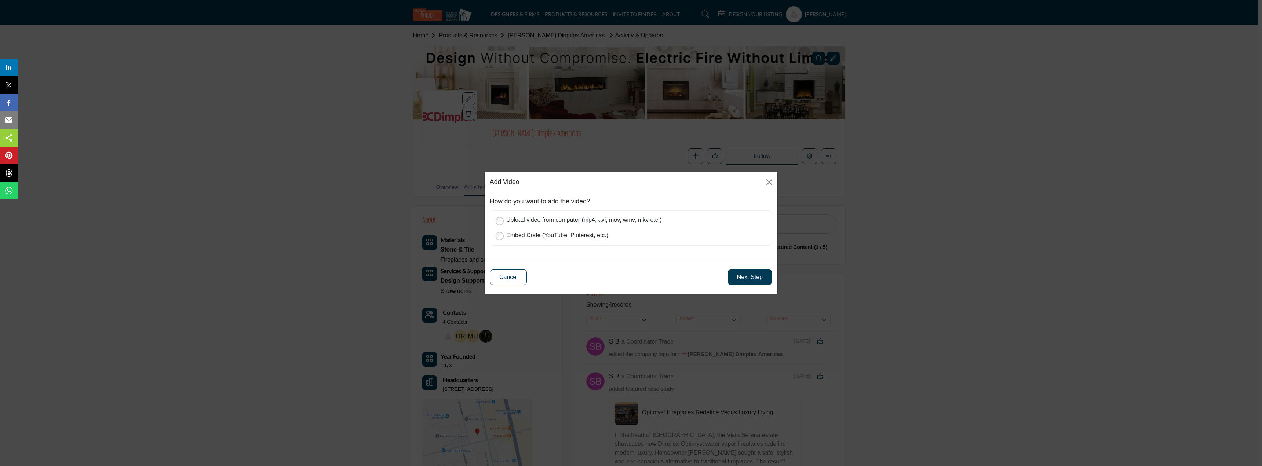
click at [597, 218] on label "Upload video from computer (mp4, avi, mov, wmv, mkv etc.)" at bounding box center [635, 220] width 262 height 10
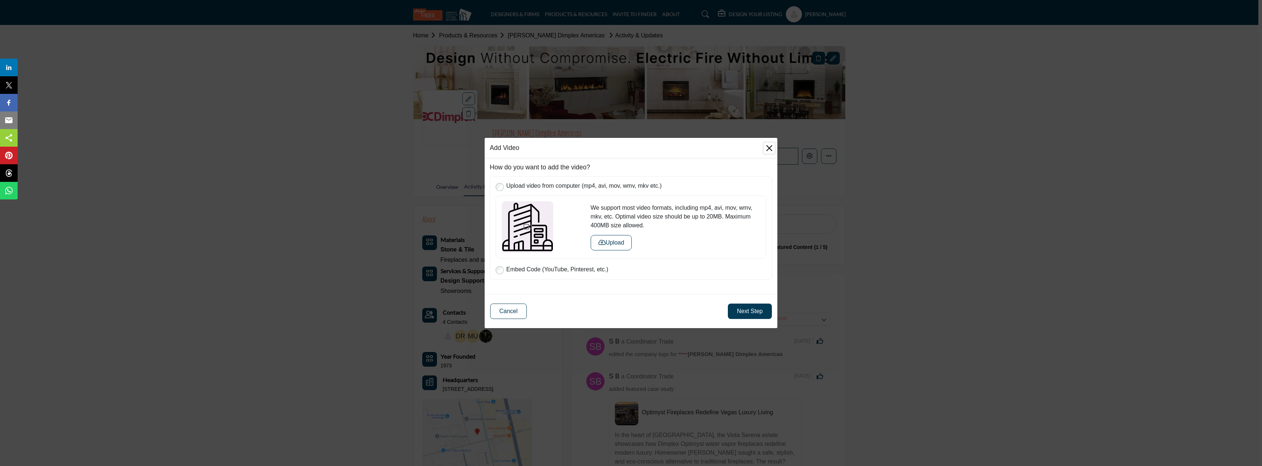
click at [767, 146] on button "Close" at bounding box center [769, 148] width 11 height 11
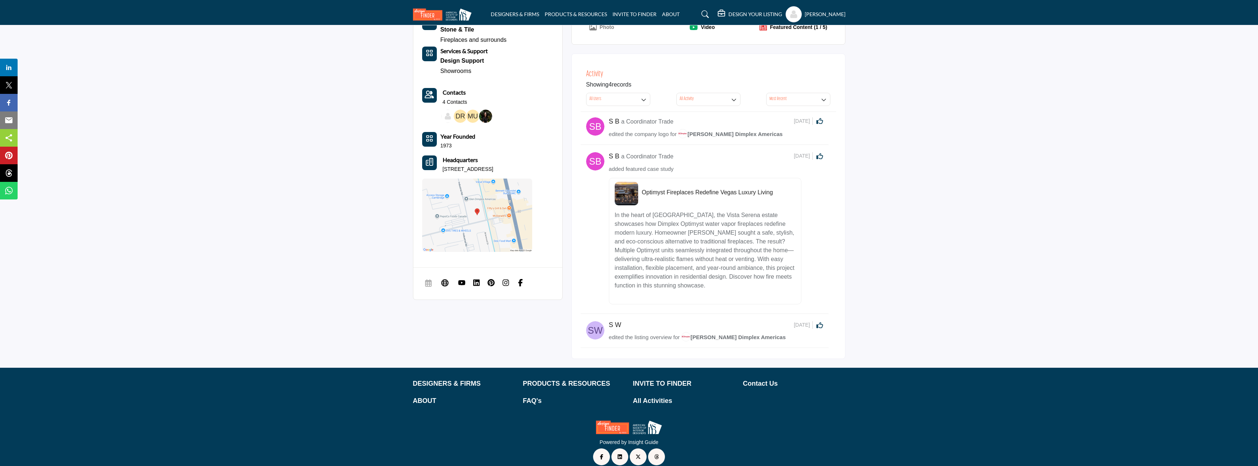
scroll to position [229, 0]
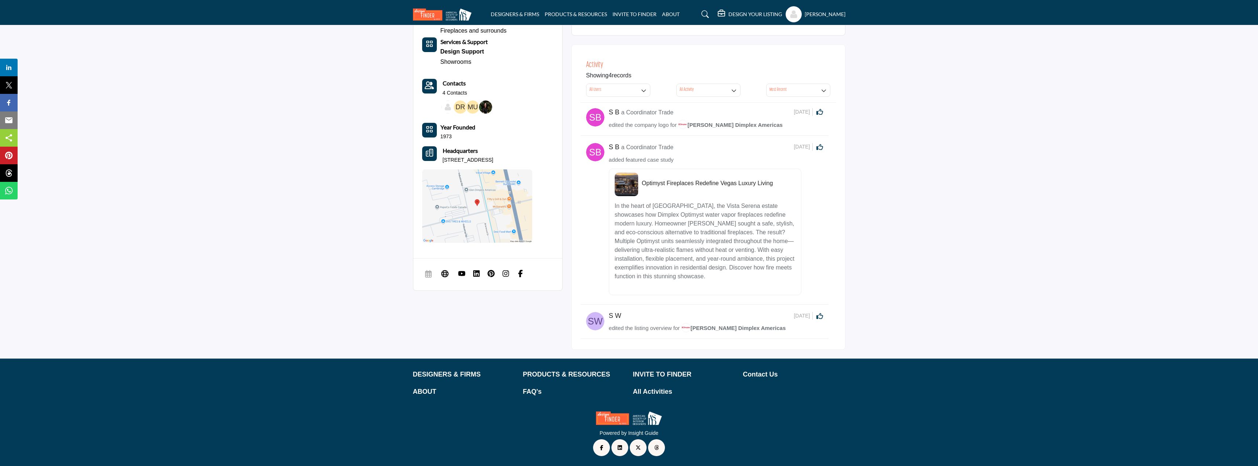
click at [360, 303] on section "About Materials Stone & Tile Fireplaces and surrounds Showrooms" at bounding box center [629, 163] width 1258 height 392
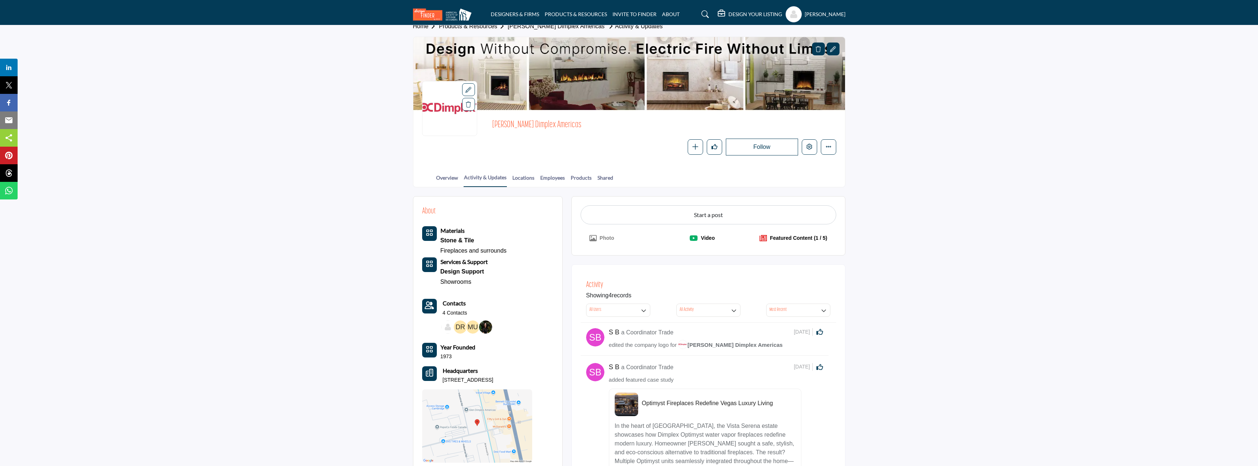
scroll to position [0, 0]
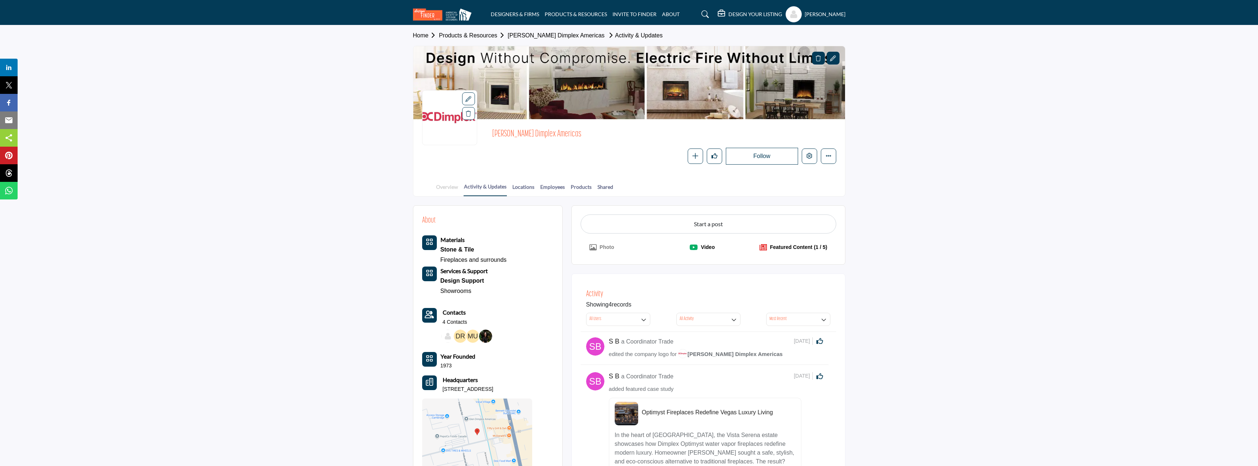
click at [444, 186] on link "Overview" at bounding box center [447, 189] width 23 height 13
